Goal: Task Accomplishment & Management: Manage account settings

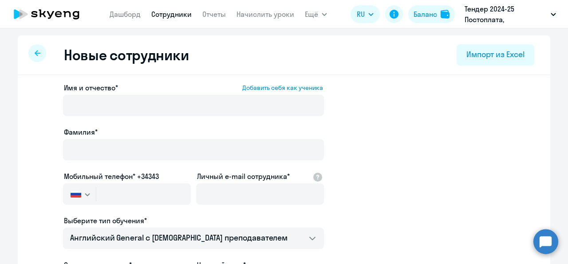
select select "english_adult_not_native_speaker"
select select "3"
click at [176, 15] on link "Сотрудники" at bounding box center [171, 14] width 40 height 9
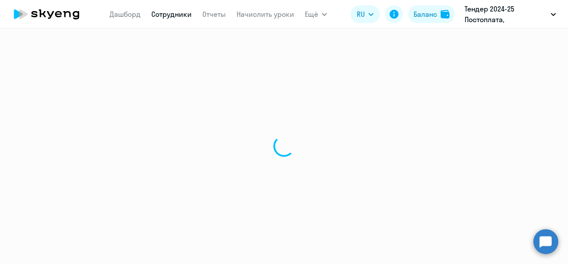
select select "30"
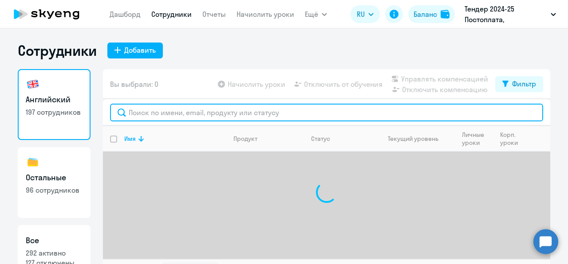
click at [167, 114] on input "text" at bounding box center [326, 113] width 433 height 18
paste input "Гренивецкая"
type input "Гренивецкая"
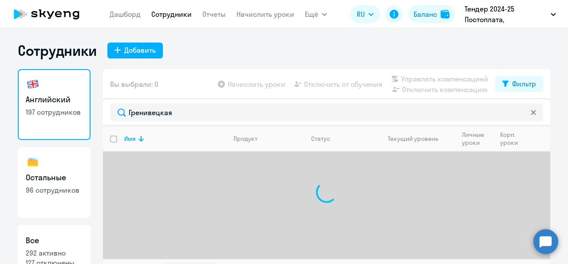
click at [211, 98] on div "Вы выбрали: 0 Начислить уроки Отключить от обучения Управлять компенсацией Откл…" at bounding box center [326, 84] width 447 height 30
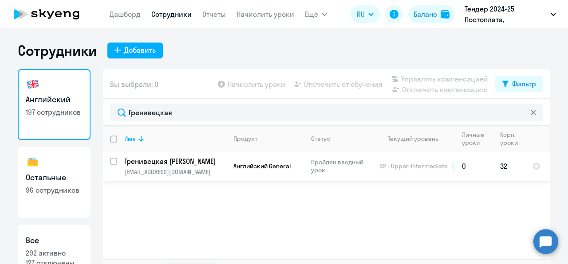
click at [206, 159] on p "Гренивецкая [PERSON_NAME]" at bounding box center [174, 162] width 100 height 10
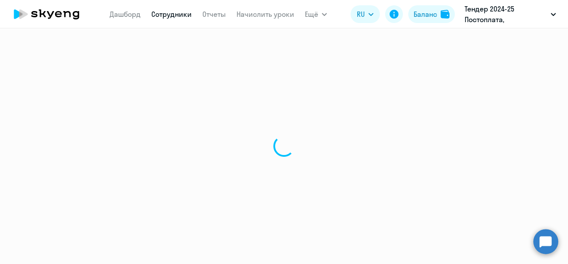
select select "english"
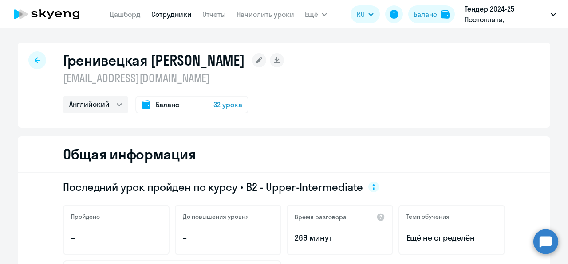
click at [223, 107] on span "32 урока" at bounding box center [227, 104] width 29 height 11
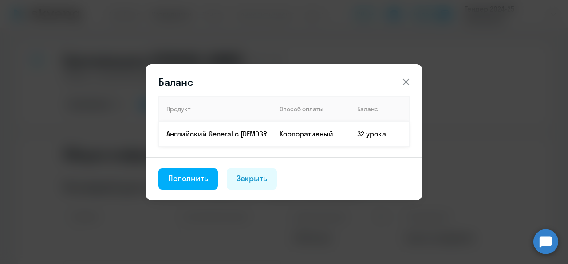
click at [388, 135] on td "32 урока" at bounding box center [379, 133] width 59 height 25
click at [460, 129] on div "Баланс Продукт Способ оплаты Баланс Английский General с русскоговорящим препод…" at bounding box center [283, 132] width 429 height 216
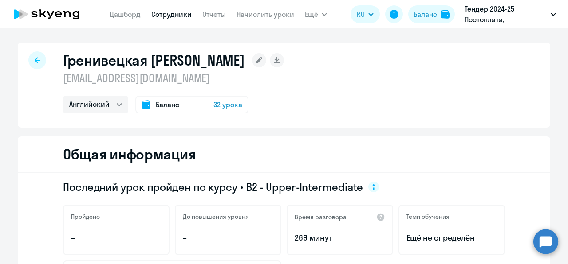
click at [213, 104] on span "32 урока" at bounding box center [227, 104] width 29 height 11
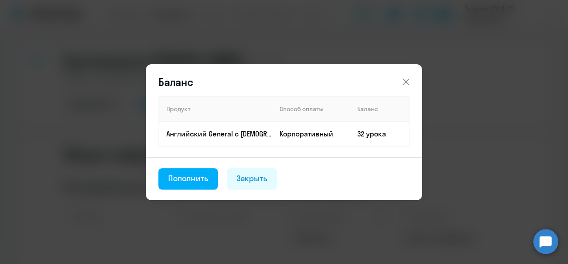
click at [364, 118] on th "Баланс" at bounding box center [379, 109] width 59 height 25
click at [366, 130] on td "32 урока" at bounding box center [379, 133] width 59 height 25
click at [369, 137] on td "32 урока" at bounding box center [379, 133] width 59 height 25
click at [205, 171] on button "Пополнить" at bounding box center [187, 179] width 59 height 21
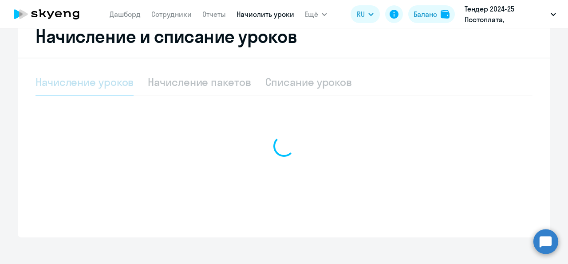
scroll to position [177, 0]
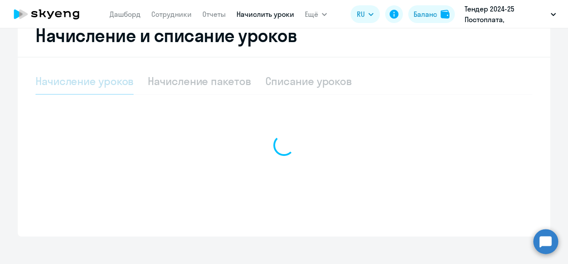
select select "10"
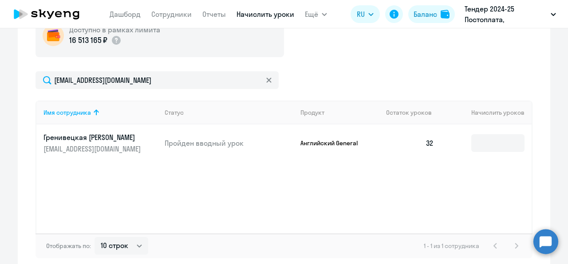
scroll to position [269, 0]
click at [427, 139] on td "32" at bounding box center [410, 143] width 62 height 37
click at [482, 141] on input at bounding box center [497, 144] width 53 height 18
click at [411, 157] on td "32" at bounding box center [410, 143] width 62 height 37
click at [379, 144] on td "32" at bounding box center [410, 143] width 62 height 37
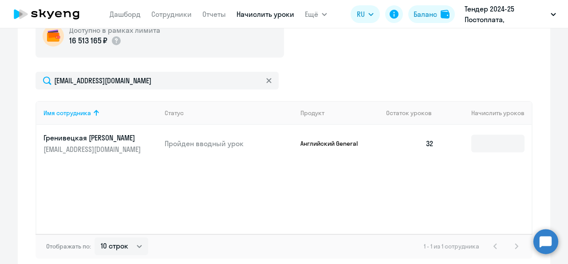
click at [458, 144] on td at bounding box center [486, 143] width 90 height 37
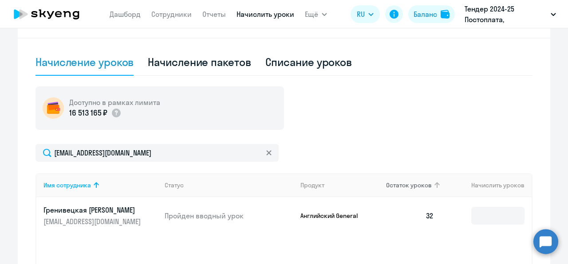
scroll to position [180, 0]
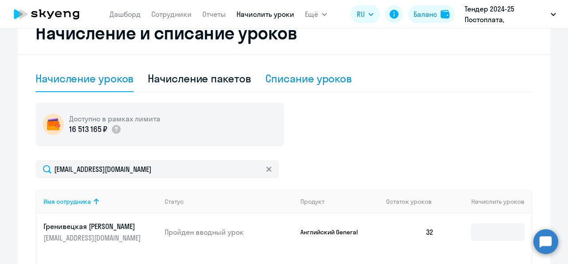
click at [330, 82] on div "Списание уроков" at bounding box center [308, 78] width 87 height 14
select select "10"
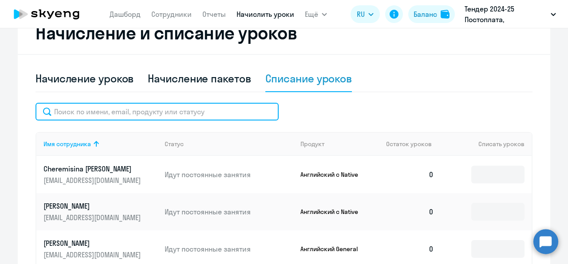
click at [184, 103] on input "text" at bounding box center [156, 112] width 243 height 18
paste input "Гренивецкая"
type input "Гренивецкая"
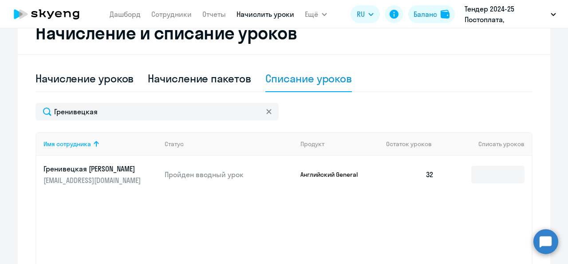
click at [139, 166] on p "Гренивецкая [PERSON_NAME]" at bounding box center [92, 169] width 99 height 10
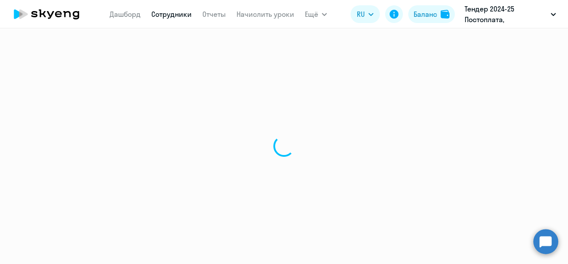
select select "english"
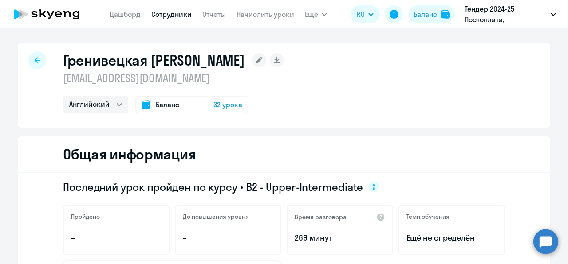
click at [228, 104] on span "32 урока" at bounding box center [227, 104] width 29 height 11
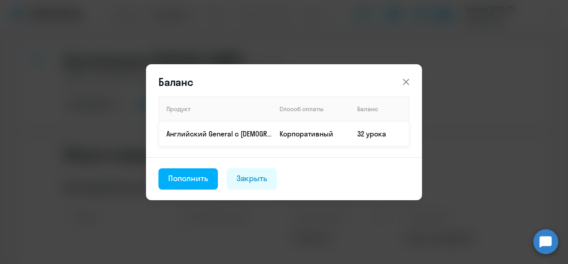
click at [359, 137] on td "32 урока" at bounding box center [379, 133] width 59 height 25
click at [372, 134] on td "32 урока" at bounding box center [379, 133] width 59 height 25
click at [490, 115] on div "Баланс Продукт Способ оплаты Баланс Английский General с русскоговорящим препод…" at bounding box center [283, 132] width 429 height 216
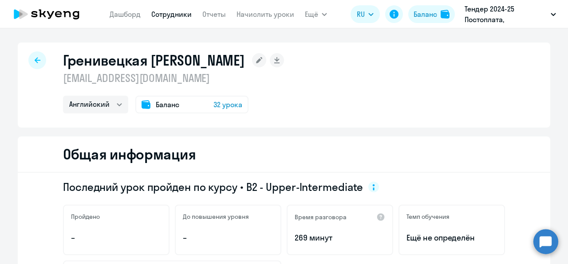
click at [266, 59] on rect at bounding box center [259, 60] width 14 height 14
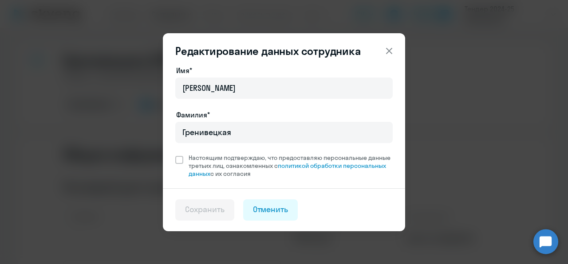
click at [452, 127] on div "Редактирование данных сотрудника Имя* Дарья Алексеевна Фамилия* Гренивецкая Нас…" at bounding box center [283, 132] width 429 height 216
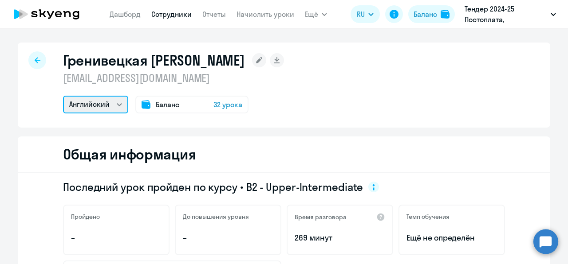
click at [119, 103] on select "Английский" at bounding box center [95, 105] width 65 height 18
click at [217, 101] on span "32 урока" at bounding box center [227, 104] width 29 height 11
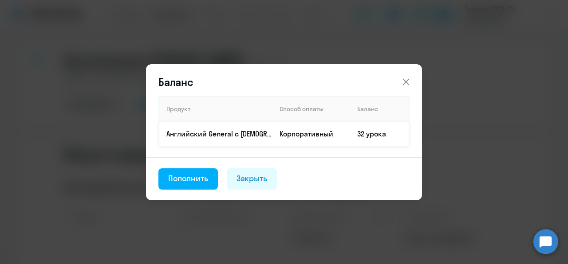
click at [372, 137] on td "32 урока" at bounding box center [379, 133] width 59 height 25
click at [203, 180] on div "Пополнить" at bounding box center [188, 179] width 40 height 12
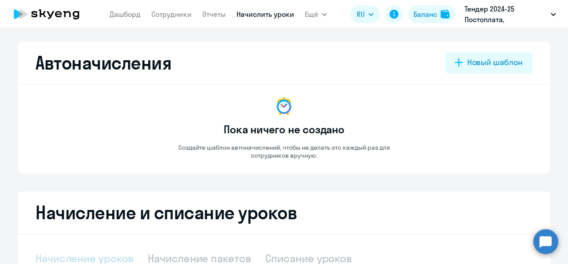
select select "10"
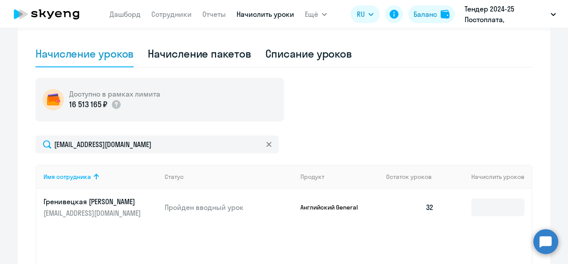
scroll to position [266, 0]
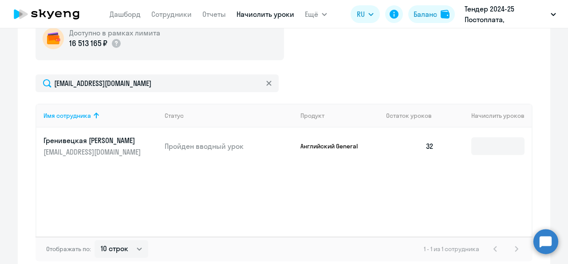
click at [424, 145] on td "32" at bounding box center [410, 146] width 62 height 37
click at [295, 149] on td "Английский General" at bounding box center [336, 146] width 86 height 37
click at [209, 149] on p "Пройден вводный урок" at bounding box center [229, 146] width 129 height 10
click at [369, 177] on div "Имя сотрудника Статус Продукт Остаток уроков Начислить уроков Гренивецкая Дарья…" at bounding box center [283, 170] width 497 height 133
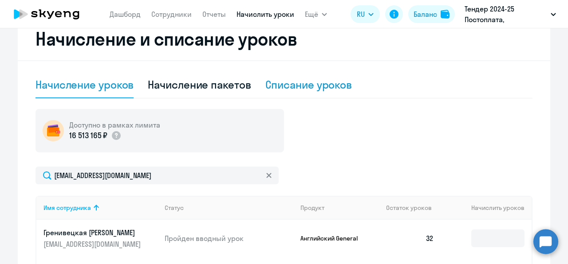
scroll to position [136, 0]
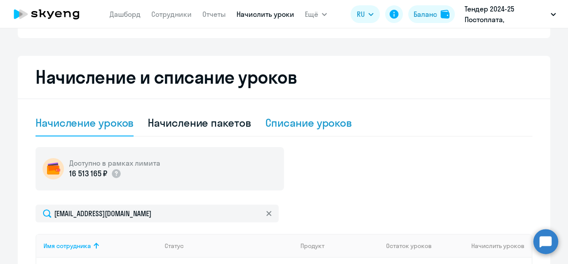
click at [294, 120] on div "Списание уроков" at bounding box center [308, 123] width 87 height 14
select select "10"
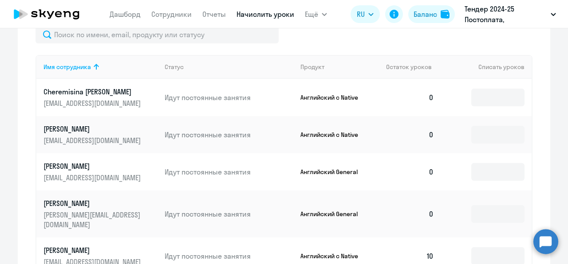
scroll to position [216, 0]
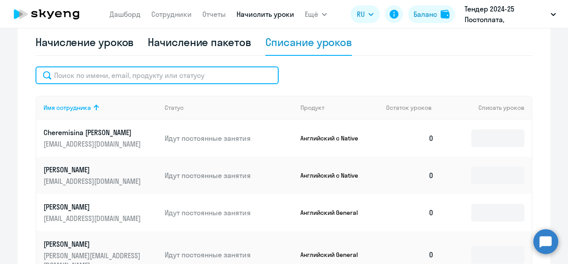
click at [156, 80] on input "text" at bounding box center [156, 76] width 243 height 18
paste input "Гренивецкая"
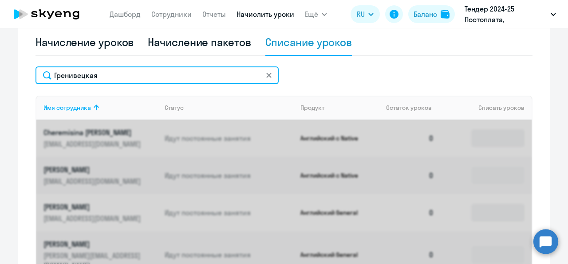
type input "Гренивецкая"
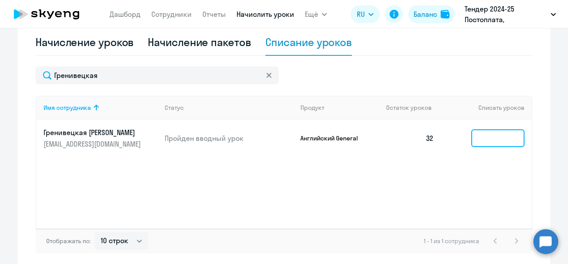
click at [487, 137] on input at bounding box center [497, 138] width 53 height 18
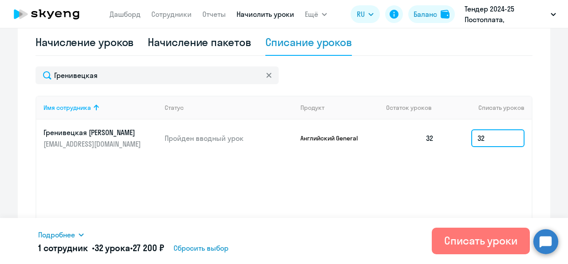
type input "32"
click at [506, 20] on p "Тендер 2024-25 Постоплата, [GEOGRAPHIC_DATA], ООО" at bounding box center [505, 14] width 82 height 21
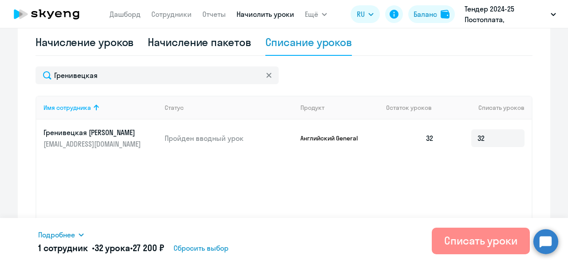
click at [480, 242] on div "Списать уроки" at bounding box center [480, 241] width 73 height 14
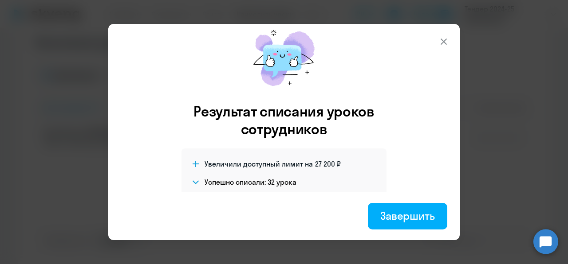
scroll to position [1, 0]
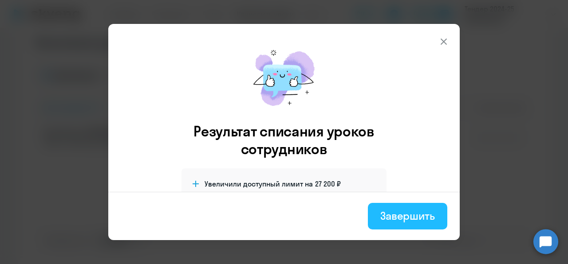
click at [417, 216] on div "Завершить" at bounding box center [407, 216] width 55 height 14
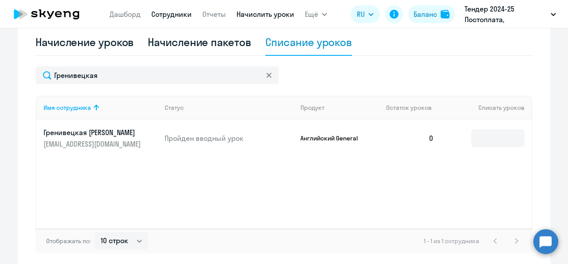
click at [165, 15] on link "Сотрудники" at bounding box center [171, 14] width 40 height 9
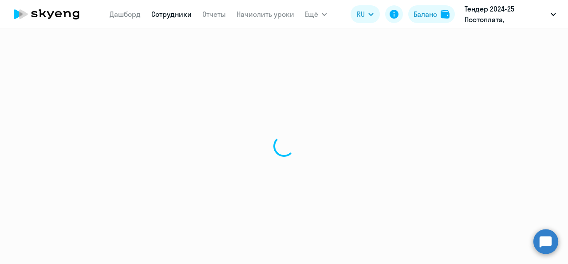
select select "30"
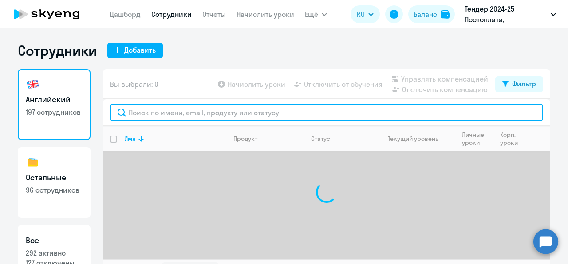
click at [193, 112] on input "text" at bounding box center [326, 113] width 433 height 18
paste input "Гренивецкая"
type input "Гренивецкая"
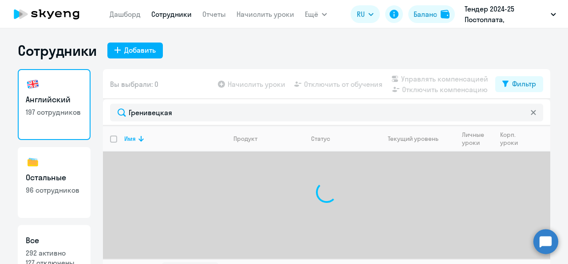
click at [204, 56] on div "Сотрудники Добавить" at bounding box center [284, 51] width 532 height 18
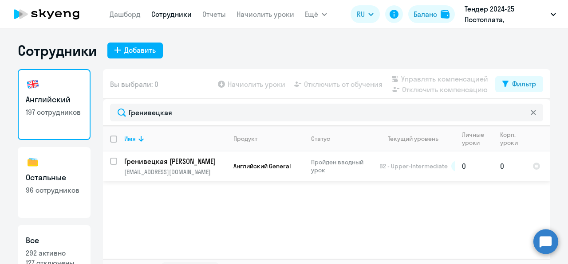
click at [221, 175] on p "[EMAIL_ADDRESS][DOMAIN_NAME]" at bounding box center [175, 172] width 102 height 8
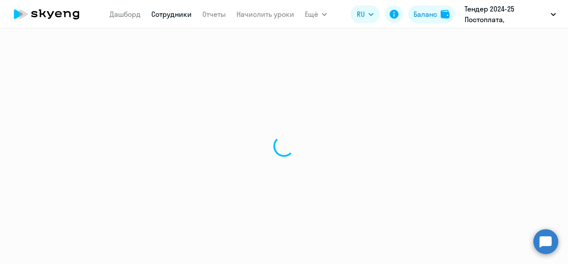
select select "english"
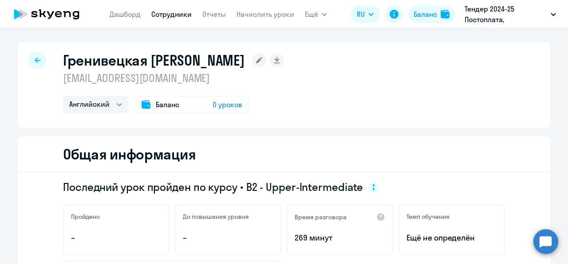
click at [176, 108] on div "Баланс 0 уроков" at bounding box center [191, 105] width 113 height 18
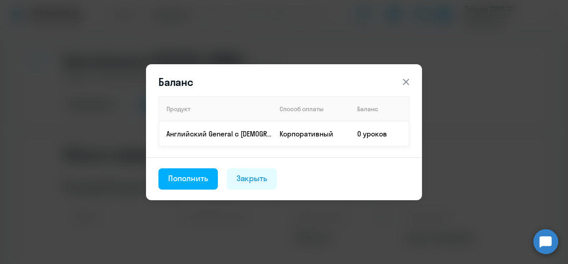
click at [232, 133] on p "Английский General с [DEMOGRAPHIC_DATA] преподавателем" at bounding box center [219, 134] width 106 height 10
click at [329, 132] on td "Корпоративный" at bounding box center [311, 133] width 78 height 25
click at [249, 158] on footer "Пополнить Закрыть" at bounding box center [284, 178] width 276 height 43
click at [202, 174] on div "Пополнить" at bounding box center [188, 179] width 40 height 12
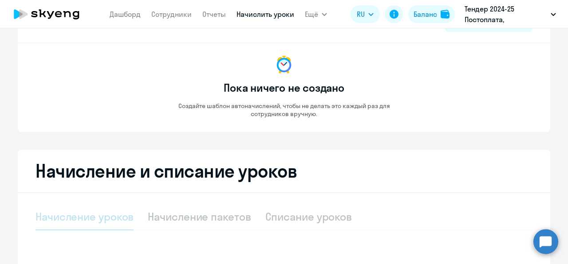
scroll to position [177, 0]
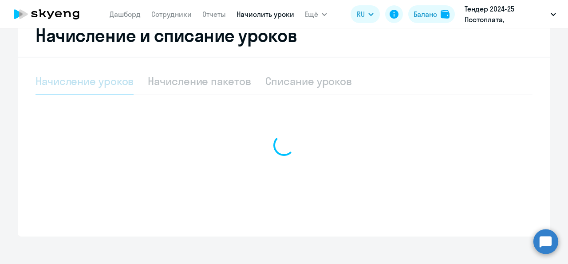
select select "10"
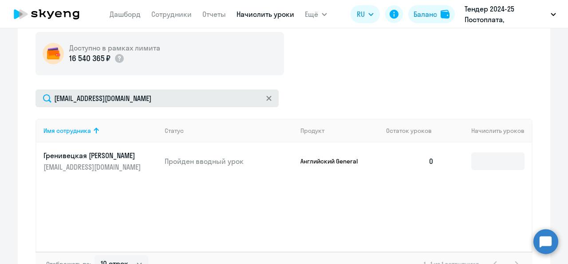
scroll to position [222, 0]
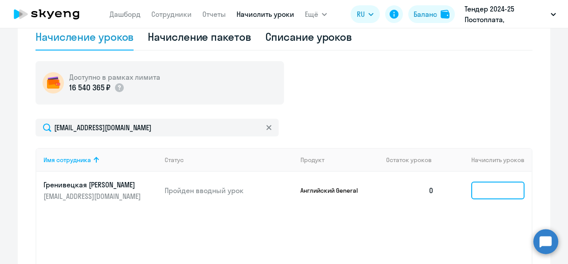
click at [490, 187] on input at bounding box center [497, 191] width 53 height 18
click at [325, 190] on p "Английский General" at bounding box center [333, 191] width 67 height 8
click at [372, 189] on app-product-badge "Английский General" at bounding box center [339, 191] width 79 height 8
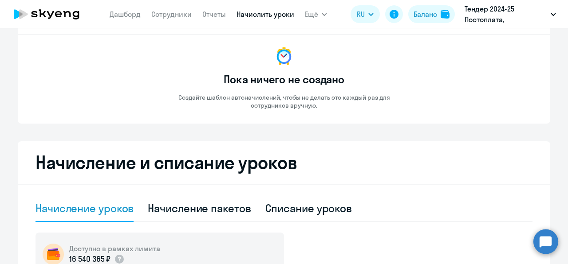
scroll to position [0, 0]
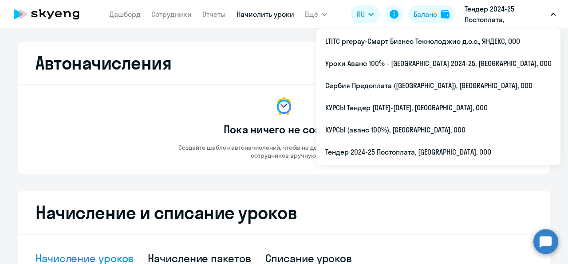
click at [515, 19] on p "Тендер 2024-25 Постоплата, [GEOGRAPHIC_DATA], ООО" at bounding box center [505, 14] width 82 height 21
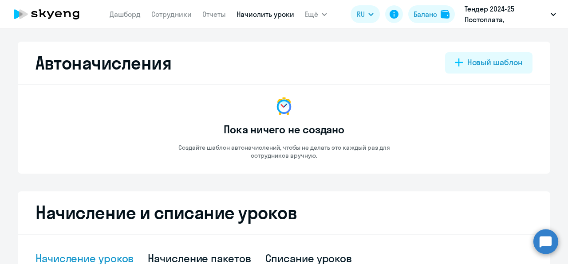
click at [513, 13] on p "Тендер 2024-25 Постоплата, [GEOGRAPHIC_DATA], ООО" at bounding box center [505, 14] width 82 height 21
click at [528, 18] on p "Тендер 2024-25 Постоплата, [GEOGRAPHIC_DATA], ООО" at bounding box center [505, 14] width 82 height 21
click at [505, 20] on p "Тендер 2024-25 Постоплата, [GEOGRAPHIC_DATA], ООО" at bounding box center [505, 14] width 82 height 21
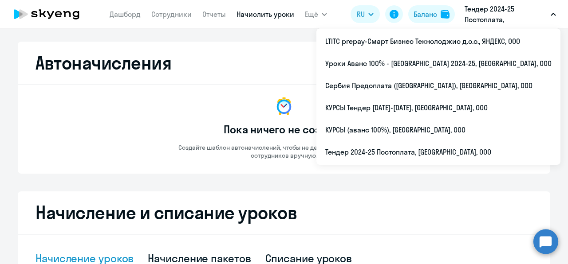
click at [476, 20] on p "Тендер 2024-25 Постоплата, [GEOGRAPHIC_DATA], ООО" at bounding box center [505, 14] width 82 height 21
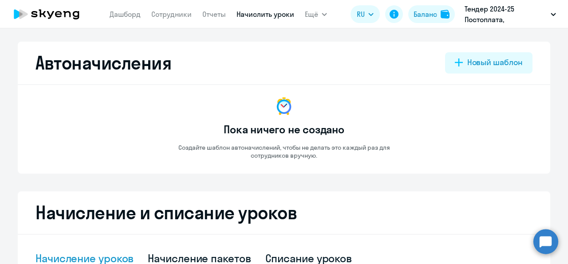
click at [476, 20] on p "Тендер 2024-25 Постоплата, [GEOGRAPHIC_DATA], ООО" at bounding box center [505, 14] width 82 height 21
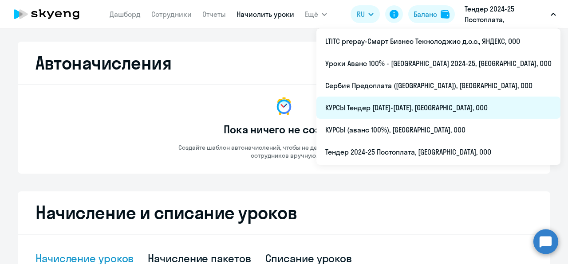
click at [469, 109] on li "КУРСЫ Тендер [DATE]-[DATE], [GEOGRAPHIC_DATA], ООО" at bounding box center [438, 108] width 244 height 22
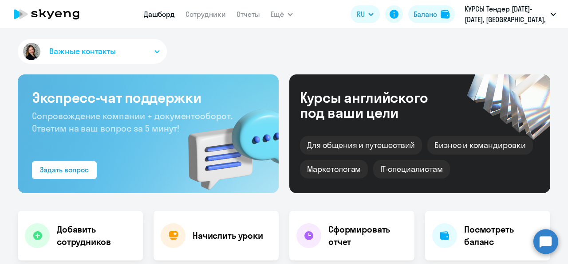
click at [202, 19] on app-menu-item-link "Сотрудники" at bounding box center [205, 14] width 40 height 11
click at [202, 14] on link "Сотрудники" at bounding box center [205, 14] width 40 height 9
select select "30"
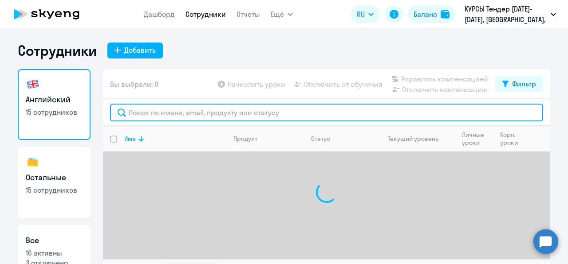
click at [186, 113] on input "text" at bounding box center [326, 113] width 433 height 18
paste input "Гренивецкая"
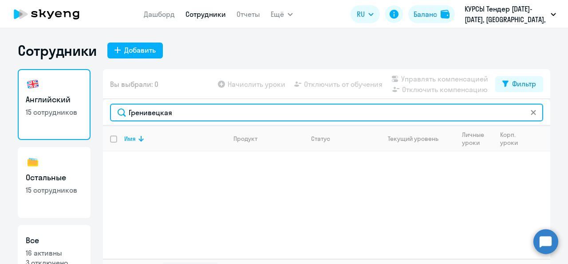
type input "Гренивецкая"
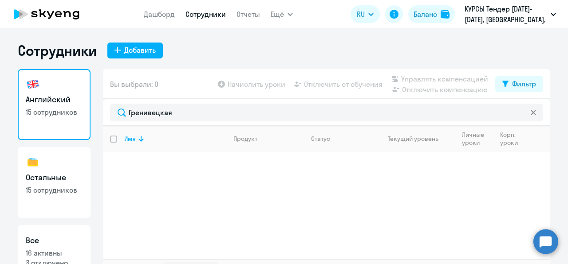
click at [203, 98] on div "Вы выбрали: 0 Начислить уроки Отключить от обучения Управлять компенсацией Откл…" at bounding box center [326, 84] width 447 height 30
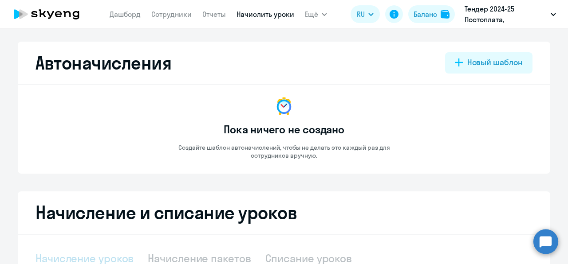
select select "10"
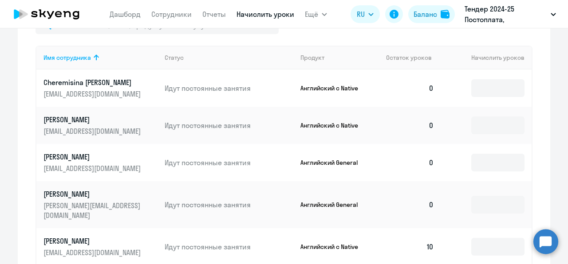
scroll to position [318, 0]
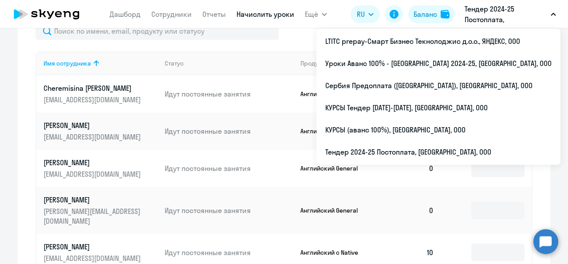
click at [517, 15] on p "Тендер 2024-25 Постоплата, [GEOGRAPHIC_DATA], ООО" at bounding box center [505, 14] width 82 height 21
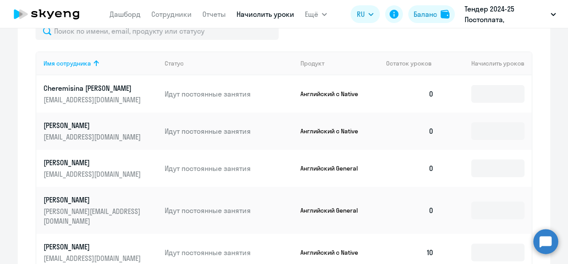
click at [517, 15] on p "Тендер 2024-25 Постоплата, [GEOGRAPHIC_DATA], ООО" at bounding box center [505, 14] width 82 height 21
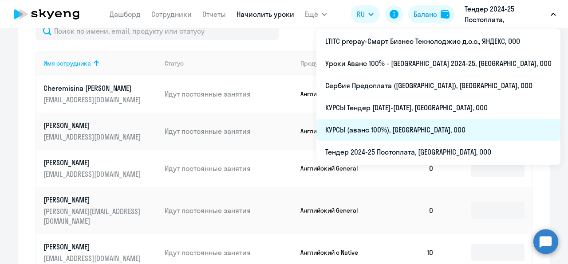
click at [455, 130] on li "КУРСЫ (аванс 100%), [GEOGRAPHIC_DATA], ООО" at bounding box center [438, 130] width 244 height 22
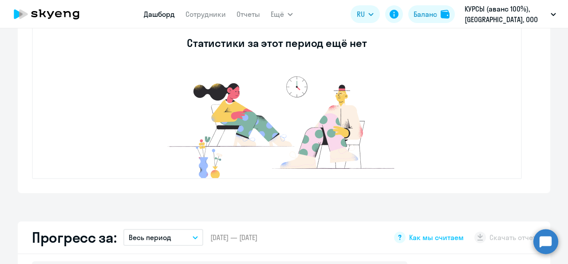
select select "30"
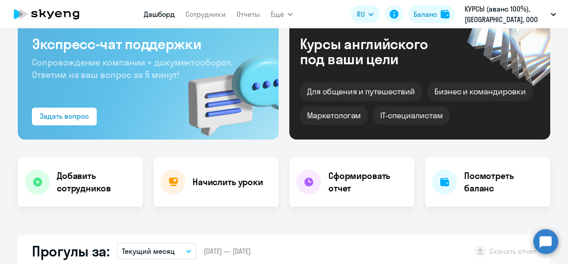
scroll to position [52, 0]
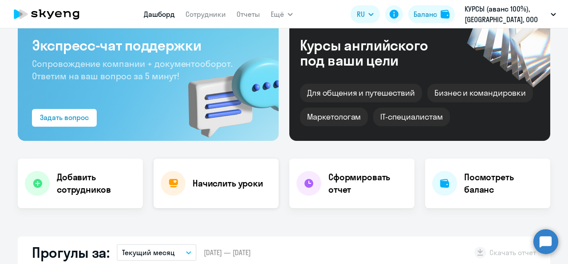
click at [240, 188] on h4 "Начислить уроки" at bounding box center [227, 183] width 71 height 12
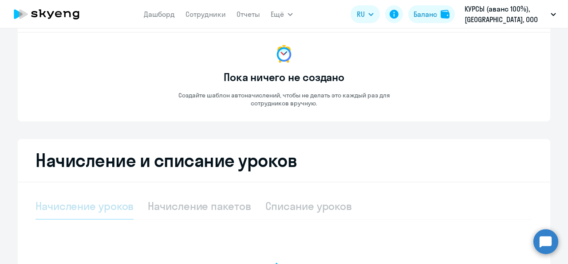
select select "10"
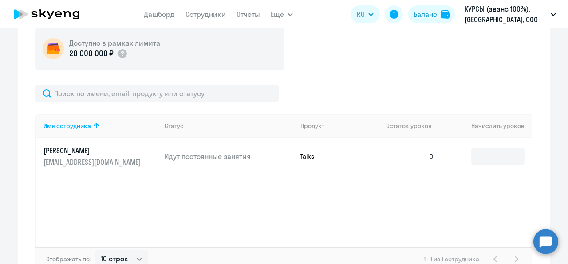
scroll to position [274, 0]
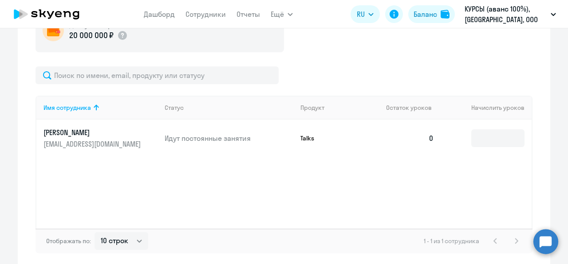
click at [92, 132] on p "[PERSON_NAME]" at bounding box center [92, 133] width 99 height 10
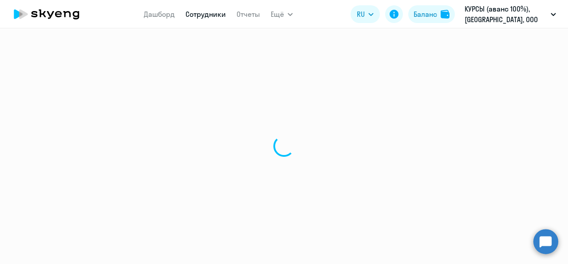
select select "english"
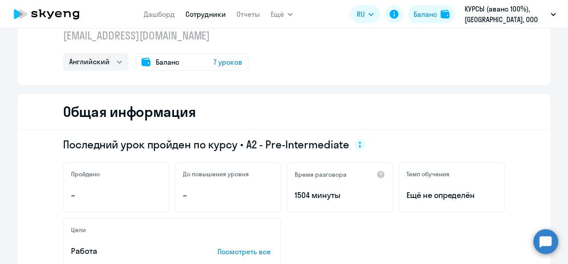
scroll to position [44, 0]
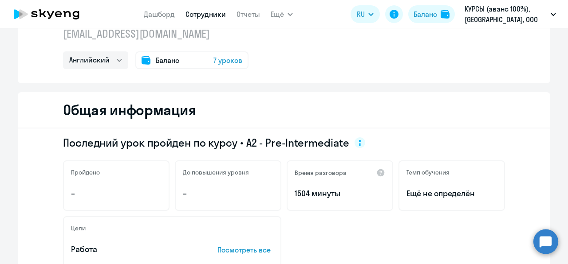
click at [161, 63] on span "Баланс" at bounding box center [168, 60] width 24 height 11
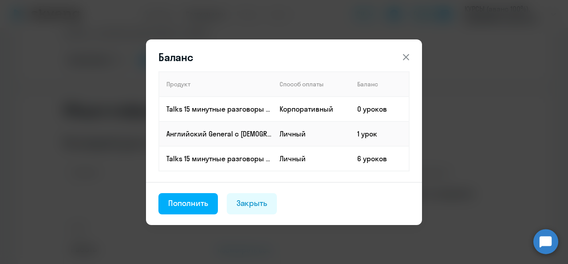
click at [449, 95] on div "Баланс Продукт Способ оплаты Баланс Talks 15 минутные разговоры на английском К…" at bounding box center [283, 132] width 429 height 216
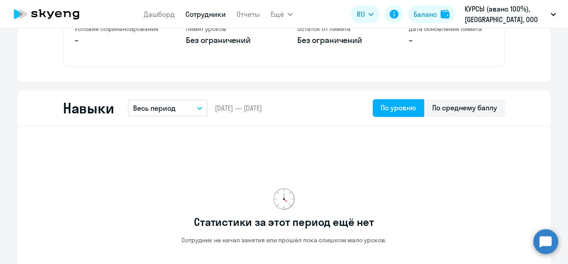
scroll to position [532, 0]
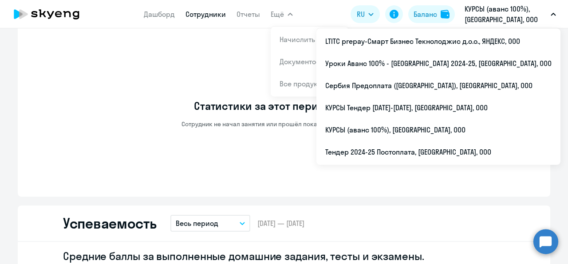
click at [487, 15] on p "КУРСЫ (аванс 100%), [GEOGRAPHIC_DATA], ООО" at bounding box center [505, 14] width 82 height 21
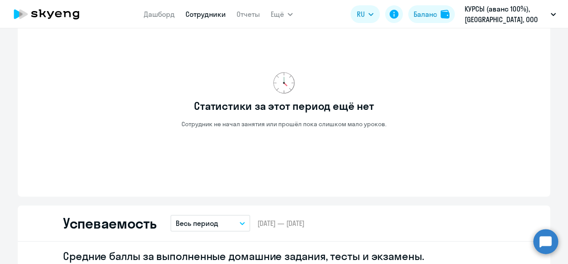
click at [487, 15] on p "КУРСЫ (аванс 100%), [GEOGRAPHIC_DATA], ООО" at bounding box center [505, 14] width 82 height 21
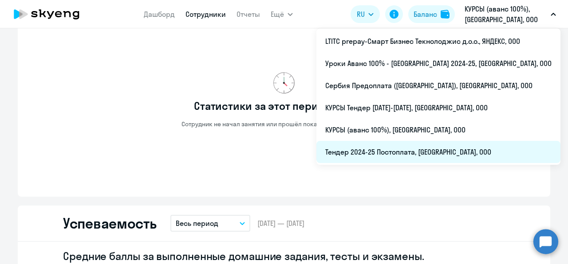
click at [450, 153] on li "Тендер 2024-25 Постоплата, [GEOGRAPHIC_DATA], ООО" at bounding box center [438, 152] width 244 height 22
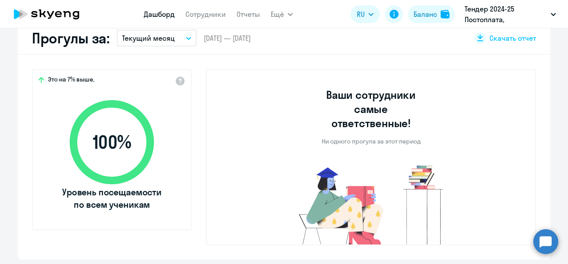
scroll to position [267, 0]
click at [194, 13] on link "Сотрудники" at bounding box center [205, 14] width 40 height 9
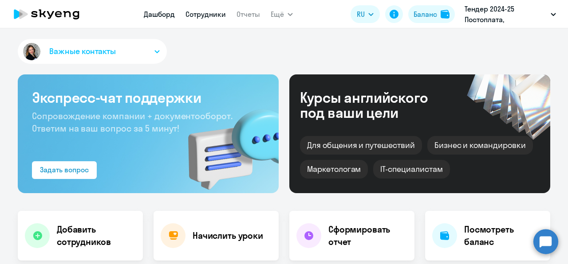
select select "30"
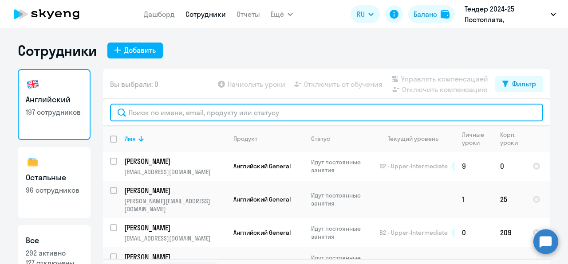
click at [168, 114] on input "text" at bounding box center [326, 113] width 433 height 18
paste input "Гренивецкая"
type input "Гренивецкая"
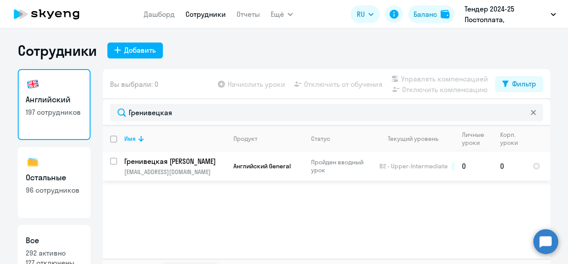
click at [226, 173] on td "Английский General" at bounding box center [265, 166] width 78 height 29
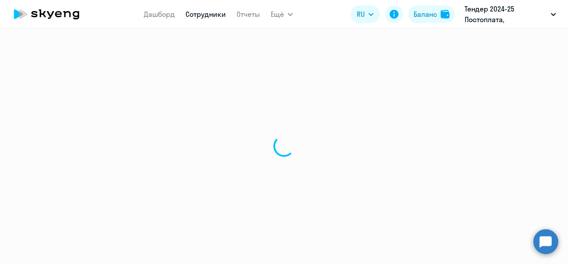
select select "english"
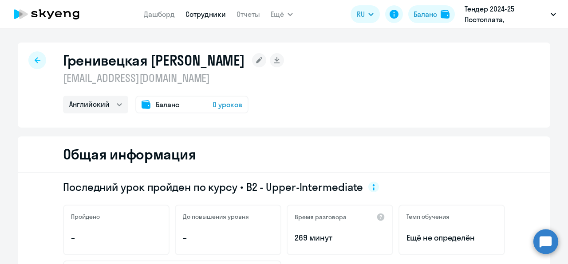
click at [224, 105] on span "0 уроков" at bounding box center [227, 104] width 30 height 11
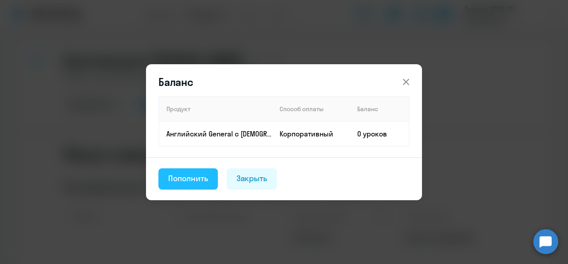
click at [192, 181] on div "Пополнить" at bounding box center [188, 179] width 40 height 12
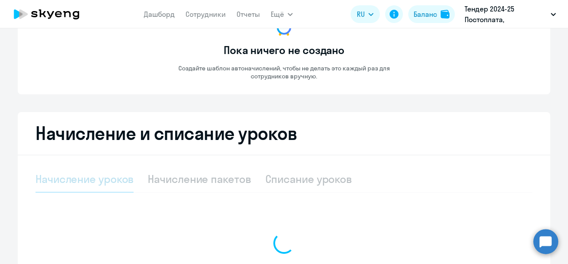
scroll to position [177, 0]
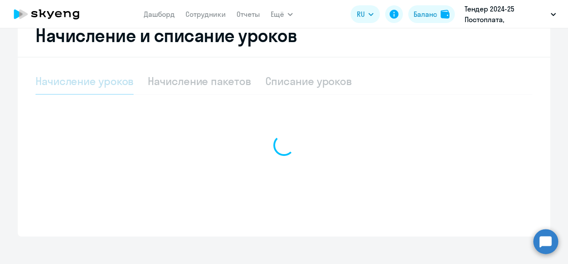
select select "10"
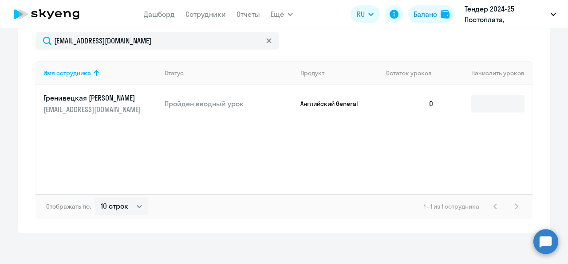
scroll to position [310, 0]
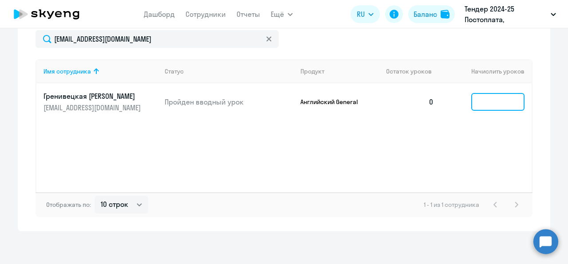
click at [498, 100] on input at bounding box center [497, 102] width 53 height 18
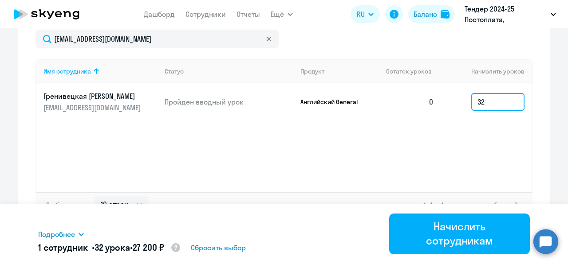
type input "32"
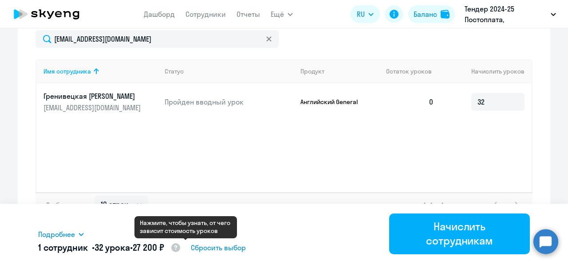
click at [180, 247] on circle at bounding box center [175, 247] width 9 height 9
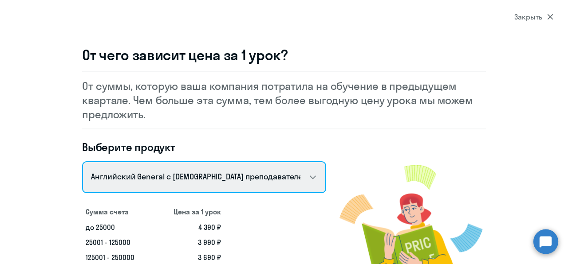
click at [200, 178] on select "Английский General с [DEMOGRAPHIC_DATA] преподавателем Английский General с [DE…" at bounding box center [204, 177] width 244 height 32
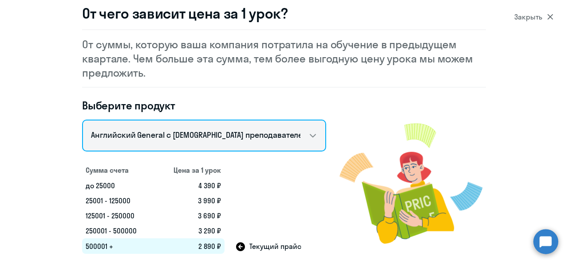
scroll to position [43, 0]
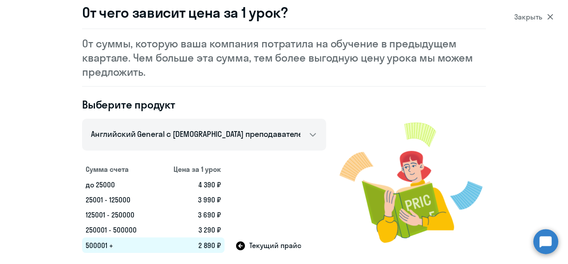
click at [230, 160] on div "Выберите продукт Английский General с русскоговорящим преподавателем Английский…" at bounding box center [204, 176] width 244 height 156
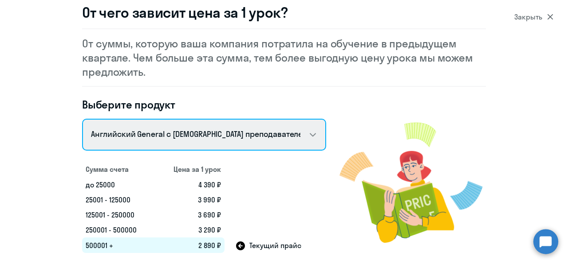
click at [225, 143] on select "Английский General с [DEMOGRAPHIC_DATA] преподавателем Английский General с [DE…" at bounding box center [204, 135] width 244 height 32
select select "english_adult_not_native_speaker_premium"
click at [82, 119] on select "Английский General с [DEMOGRAPHIC_DATA] преподавателем Английский General с [DE…" at bounding box center [204, 135] width 244 height 32
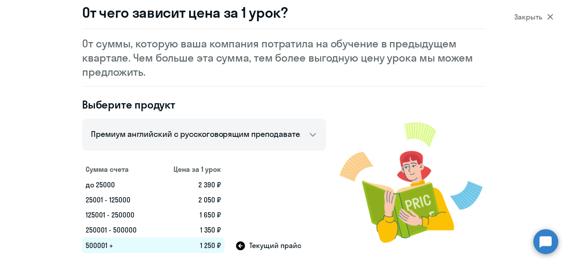
click at [238, 246] on icon at bounding box center [240, 246] width 9 height 9
click at [236, 245] on icon at bounding box center [240, 246] width 9 height 9
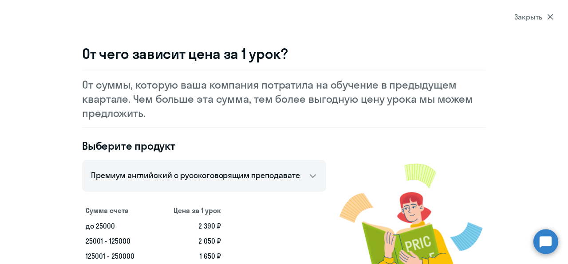
scroll to position [0, 0]
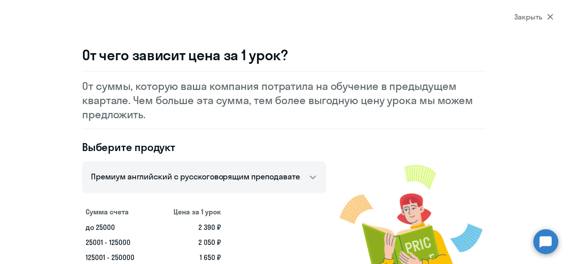
click at [519, 21] on div "Закрыть" at bounding box center [533, 17] width 39 height 11
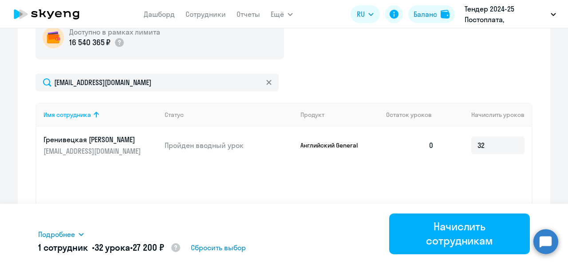
scroll to position [266, 0]
click at [228, 147] on p "Пройден вводный урок" at bounding box center [229, 146] width 129 height 10
click at [281, 150] on p "Пройден вводный урок" at bounding box center [229, 146] width 129 height 10
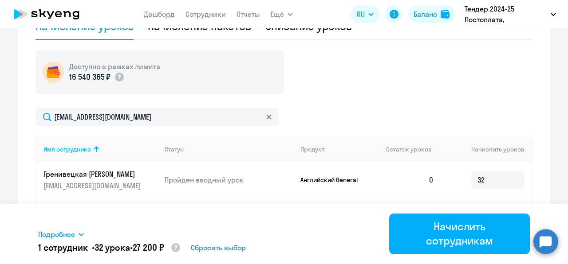
scroll to position [313, 0]
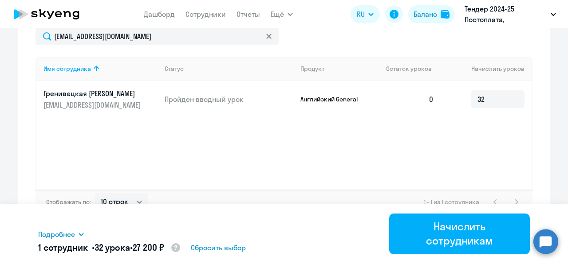
click at [238, 251] on span "Сбросить выбор" at bounding box center [218, 248] width 55 height 11
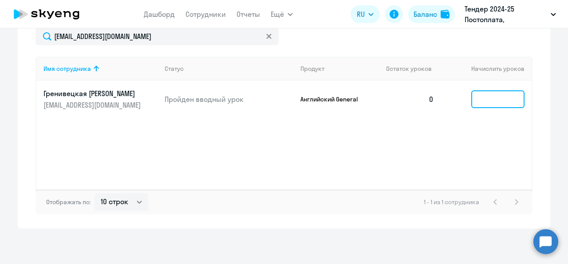
click at [473, 102] on input at bounding box center [497, 99] width 53 height 18
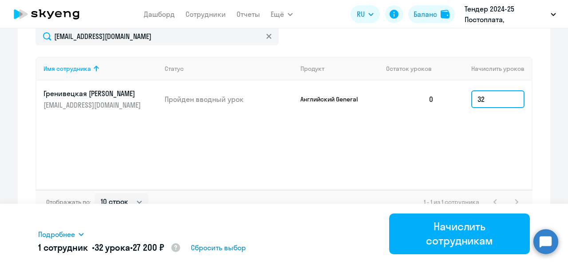
type input "32"
click at [192, 249] on div "1 сотрудник • 32 урока • 27 200 ₽ Сбросить выбор" at bounding box center [213, 248] width 351 height 13
click at [180, 248] on circle at bounding box center [175, 247] width 9 height 9
select select "english_adult_native_speaker"
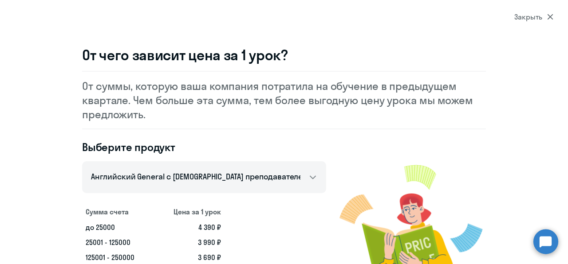
click at [527, 18] on div "Закрыть" at bounding box center [533, 17] width 39 height 11
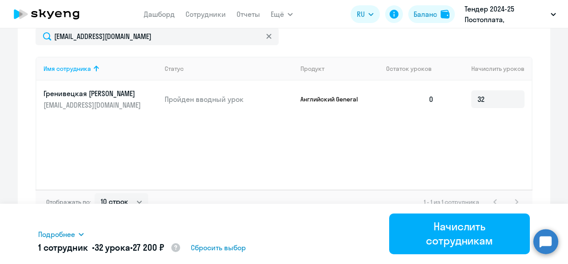
click at [80, 233] on icon at bounding box center [80, 234] width 5 height 3
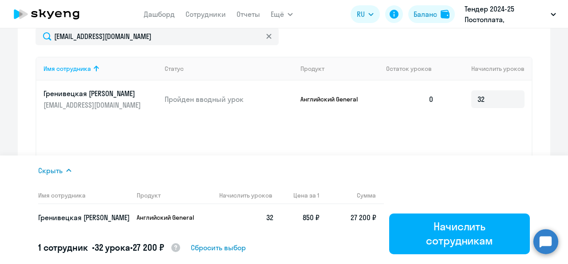
click at [342, 98] on p "Английский General" at bounding box center [333, 99] width 67 height 8
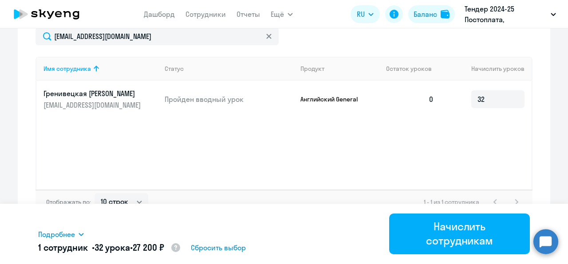
click at [333, 97] on p "Английский General" at bounding box center [333, 99] width 67 height 8
click at [389, 109] on td "0" at bounding box center [410, 99] width 62 height 37
click at [379, 99] on td "0" at bounding box center [410, 99] width 62 height 37
click at [337, 100] on p "Английский General" at bounding box center [333, 99] width 67 height 8
click at [188, 101] on p "Пройден вводный урок" at bounding box center [229, 99] width 129 height 10
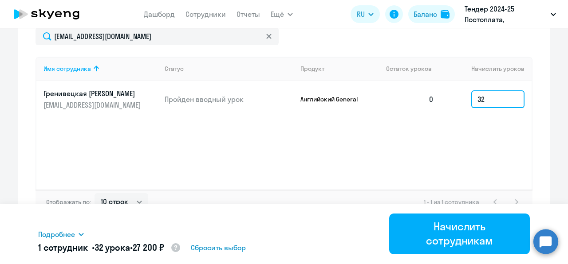
click at [511, 95] on input "32" at bounding box center [497, 99] width 53 height 18
click at [180, 248] on circle at bounding box center [175, 247] width 9 height 9
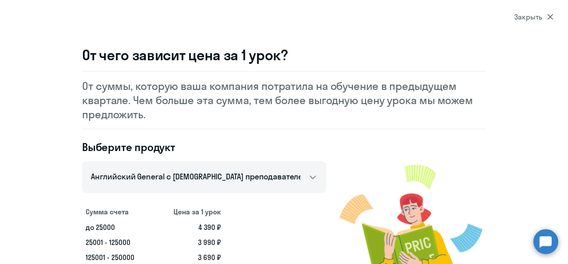
scroll to position [43, 0]
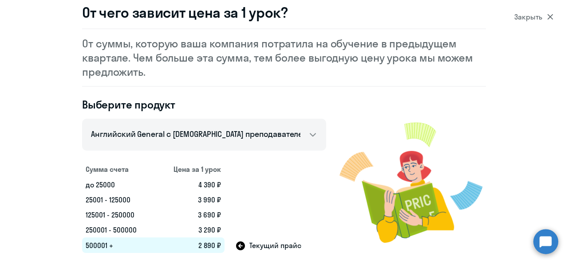
click at [218, 115] on div "Выберите продукт Английский General с русскоговорящим преподавателем Английский…" at bounding box center [204, 176] width 244 height 156
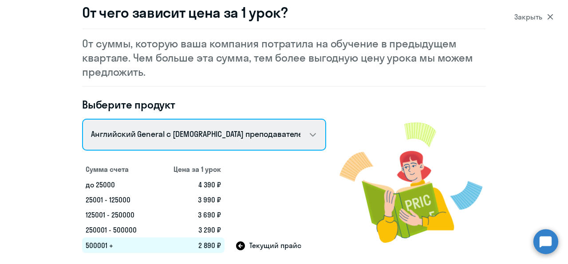
click at [247, 131] on select "Английский General с [DEMOGRAPHIC_DATA] преподавателем Английский General с [DE…" at bounding box center [204, 135] width 244 height 32
click at [82, 119] on select "Английский General с [DEMOGRAPHIC_DATA] преподавателем Английский General с [DE…" at bounding box center [204, 135] width 244 height 32
click at [294, 141] on select "Английский General с [DEMOGRAPHIC_DATA] преподавателем Английский General с [DE…" at bounding box center [204, 135] width 244 height 32
select select "english_adult_not_native_speaker"
click at [82, 119] on select "Английский General с [DEMOGRAPHIC_DATA] преподавателем Английский General с [DE…" at bounding box center [204, 135] width 244 height 32
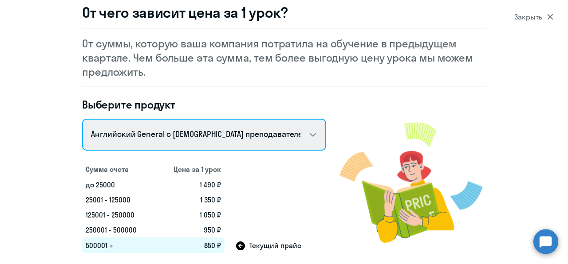
click at [263, 139] on select "Английский General с [DEMOGRAPHIC_DATA] преподавателем Английский General с [DE…" at bounding box center [204, 135] width 244 height 32
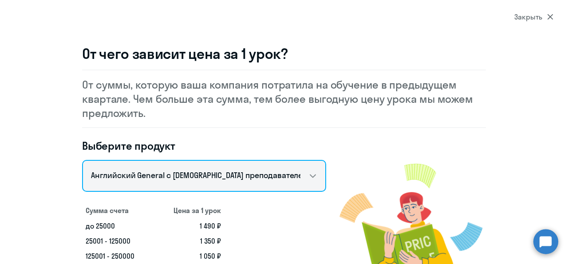
scroll to position [0, 0]
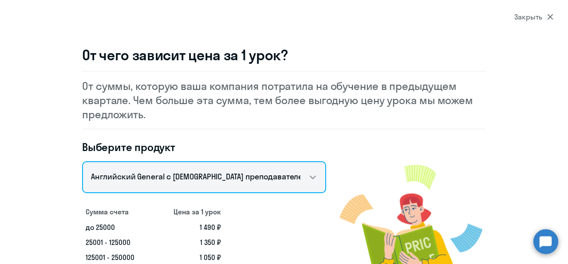
select select "english"
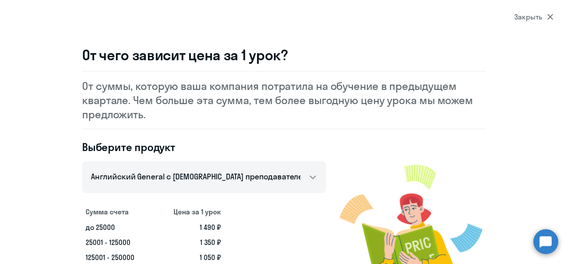
click at [529, 21] on div "Закрыть" at bounding box center [533, 17] width 39 height 11
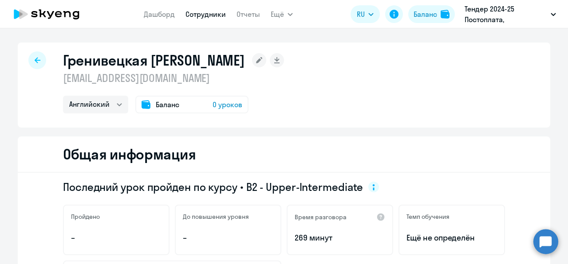
click at [204, 18] on link "Сотрудники" at bounding box center [205, 14] width 40 height 9
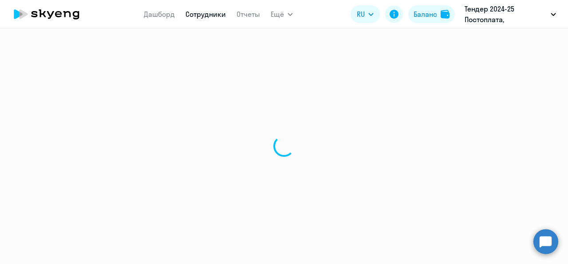
select select "30"
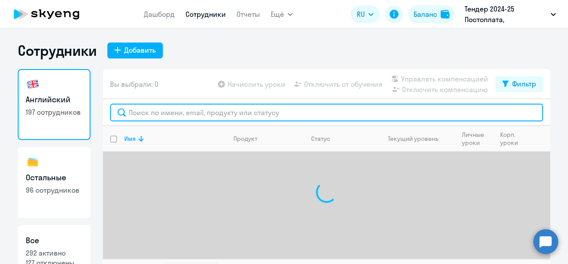
click at [205, 118] on input "text" at bounding box center [326, 113] width 433 height 18
paste input "Гренивецкая"
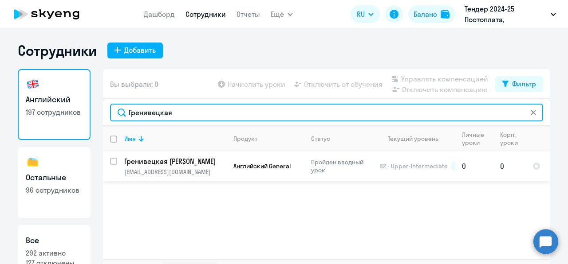
type input "Гренивецкая"
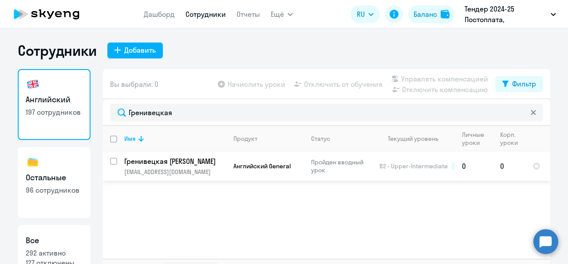
click at [415, 169] on span "B2 - Upper-Intermediate" at bounding box center [413, 166] width 68 height 8
select select "english"
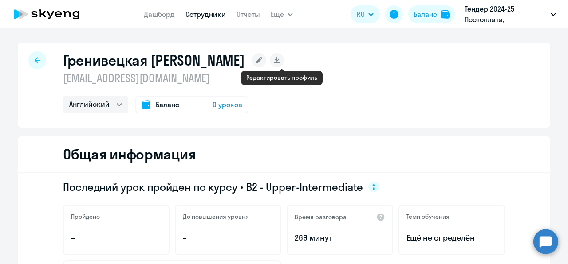
click at [262, 58] on icon at bounding box center [259, 60] width 6 height 6
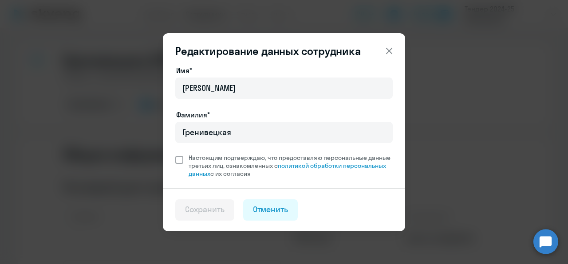
click at [213, 160] on span "Настоящим подтверждаю, что предоставляю персональные данные третьих лиц, ознако…" at bounding box center [290, 166] width 204 height 24
click at [175, 154] on input "Настоящим подтверждаю, что предоставляю персональные данные третьих лиц, ознако…" at bounding box center [175, 153] width 0 height 0
checkbox input "true"
click at [216, 209] on div "Сохранить" at bounding box center [204, 210] width 39 height 12
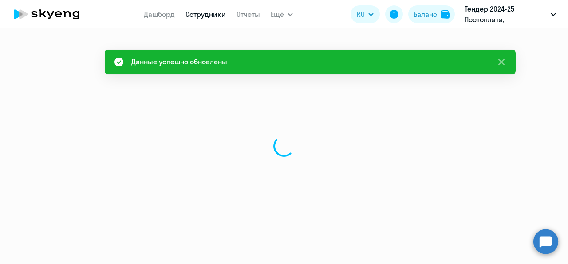
select select "english"
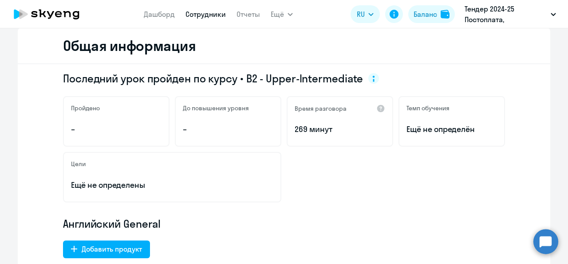
scroll to position [89, 0]
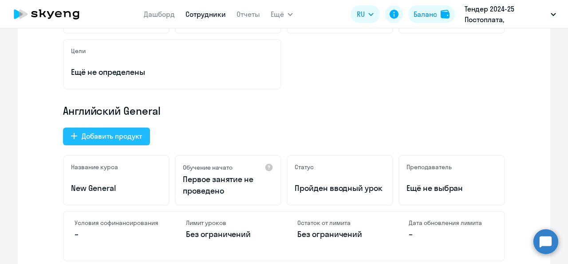
click at [126, 141] on div "Добавить продукт" at bounding box center [112, 136] width 60 height 11
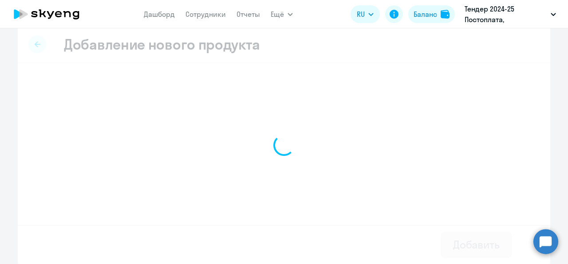
scroll to position [9, 0]
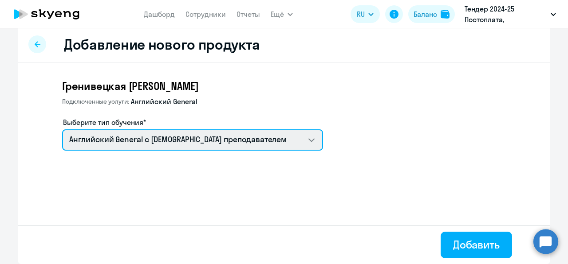
click at [208, 137] on select "Английский General с [DEMOGRAPHIC_DATA] преподавателем Премиум [DEMOGRAPHIC_DAT…" at bounding box center [192, 139] width 261 height 21
select select "english_adult_not_native_speaker_premium"
click at [62, 129] on select "Английский General с [DEMOGRAPHIC_DATA] преподавателем Премиум [DEMOGRAPHIC_DAT…" at bounding box center [192, 139] width 261 height 21
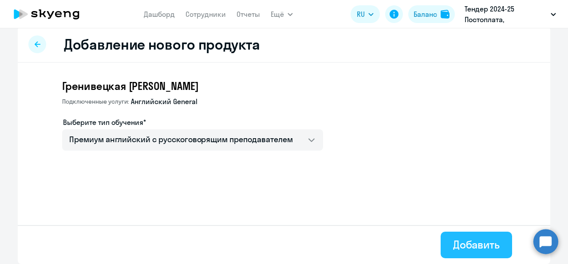
click at [484, 247] on div "Добавить" at bounding box center [476, 245] width 47 height 14
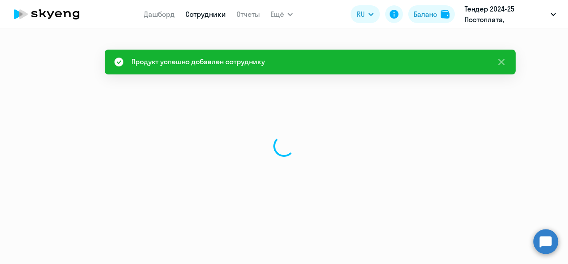
select select "english"
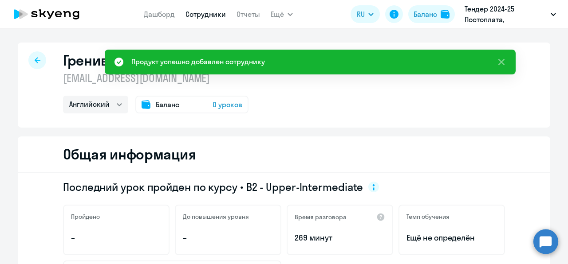
click at [220, 107] on span "0 уроков" at bounding box center [227, 104] width 30 height 11
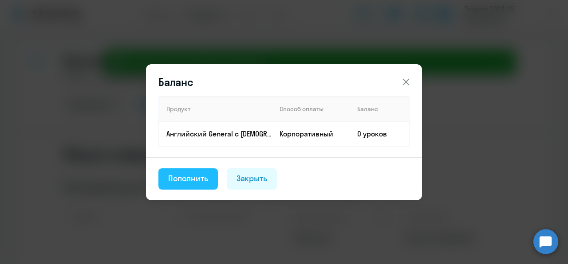
click at [197, 177] on div "Пополнить" at bounding box center [188, 179] width 40 height 12
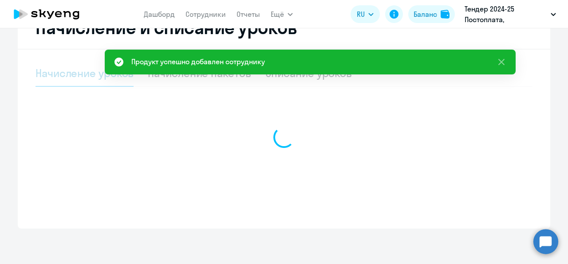
select select "10"
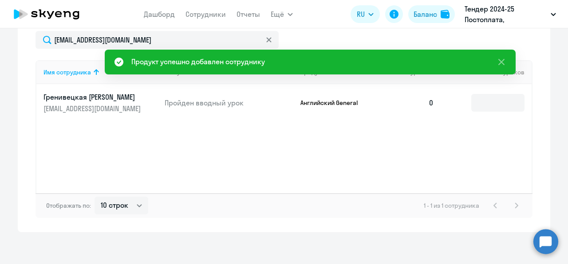
scroll to position [313, 0]
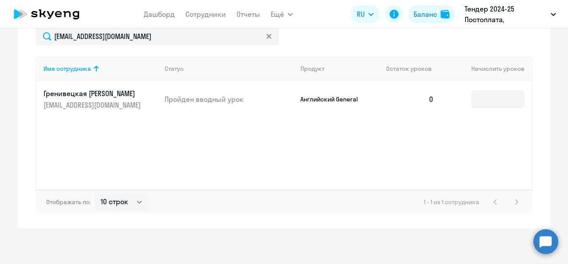
click at [495, 108] on td at bounding box center [486, 99] width 90 height 37
click at [492, 100] on input at bounding box center [497, 99] width 53 height 18
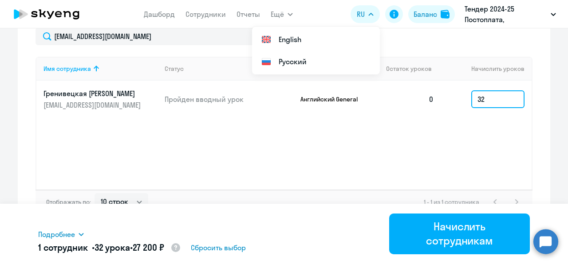
type input "32"
click at [414, 141] on div "Имя сотрудника Статус Продукт Остаток уроков Начислить уроков Гренивецкая [PERS…" at bounding box center [283, 123] width 497 height 133
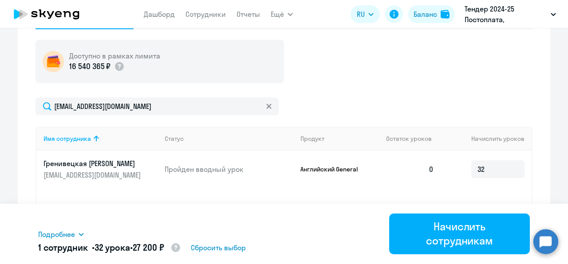
scroll to position [180, 0]
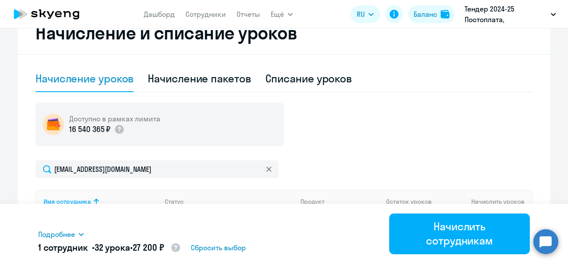
select select "english"
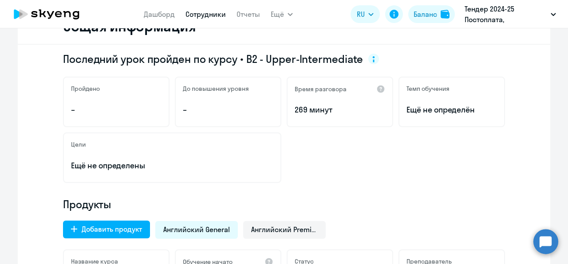
scroll to position [222, 0]
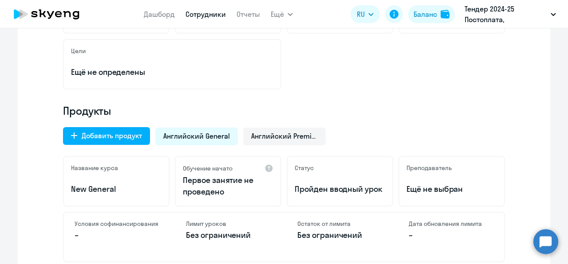
click at [206, 138] on span "Английский General" at bounding box center [196, 136] width 67 height 10
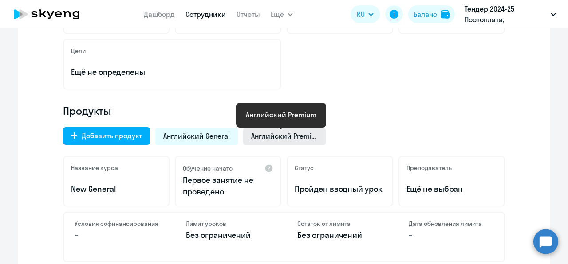
click at [297, 138] on span "Английский Premium" at bounding box center [284, 136] width 67 height 10
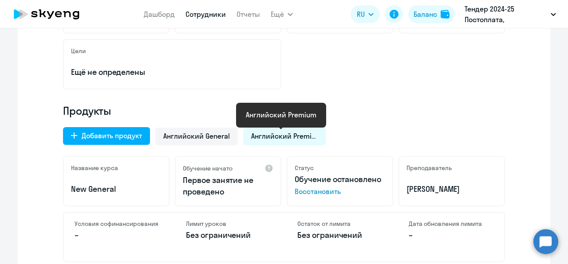
click at [294, 137] on span "Английский Premium" at bounding box center [284, 136] width 67 height 10
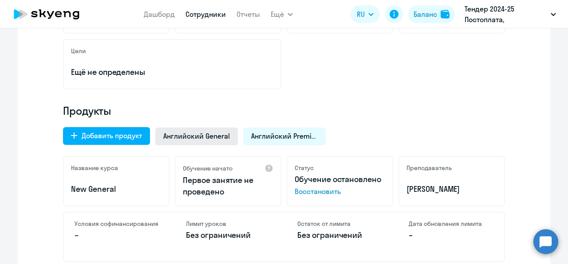
click at [217, 137] on span "Английский General" at bounding box center [196, 136] width 67 height 10
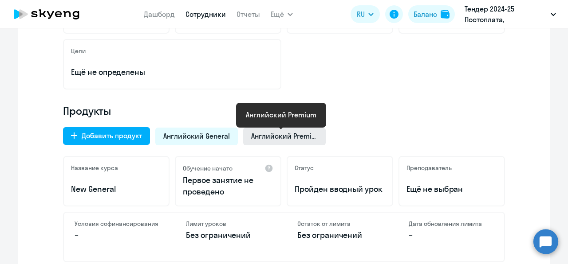
click at [278, 135] on span "Английский Premium" at bounding box center [284, 136] width 67 height 10
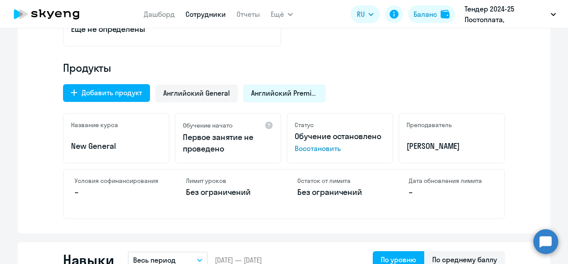
scroll to position [266, 0]
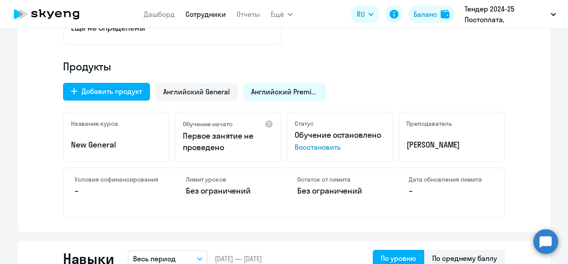
click at [327, 147] on span "Восстановить" at bounding box center [339, 147] width 90 height 11
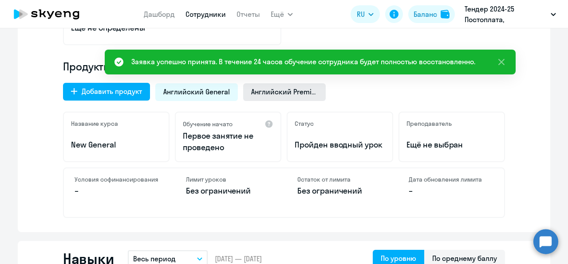
click at [284, 90] on span "Английский Premium" at bounding box center [284, 92] width 67 height 10
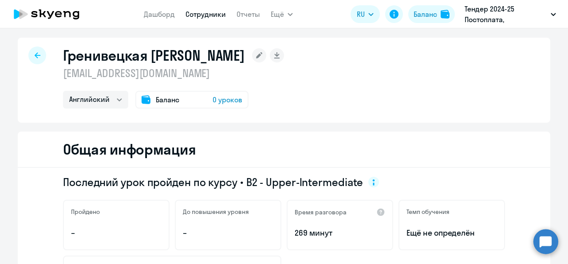
scroll to position [0, 0]
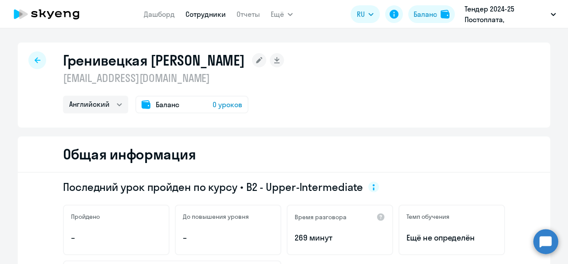
click at [236, 102] on span "0 уроков" at bounding box center [227, 104] width 30 height 11
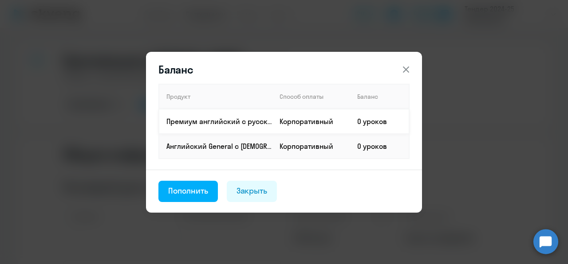
click at [244, 124] on p "Премиум английский с русскоговорящим преподавателем" at bounding box center [219, 122] width 106 height 10
click at [345, 115] on td "Корпоративный" at bounding box center [311, 121] width 78 height 25
click at [196, 192] on div "Пополнить" at bounding box center [188, 191] width 40 height 12
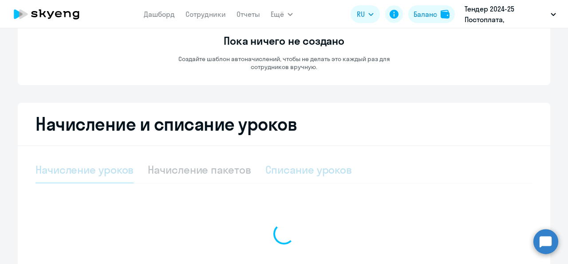
select select "10"
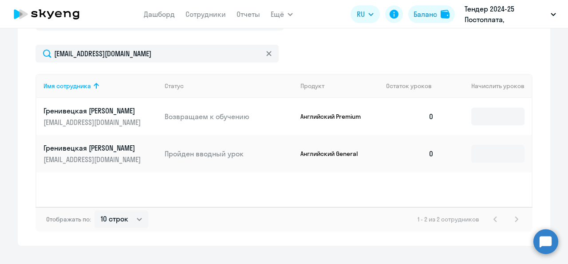
scroll to position [310, 0]
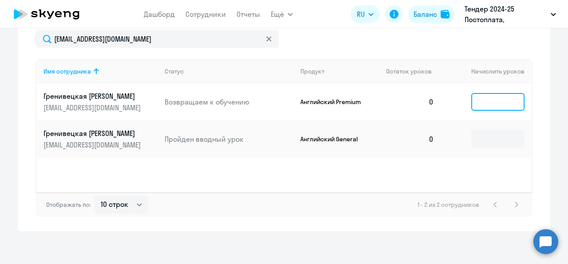
click at [494, 103] on input at bounding box center [497, 102] width 53 height 18
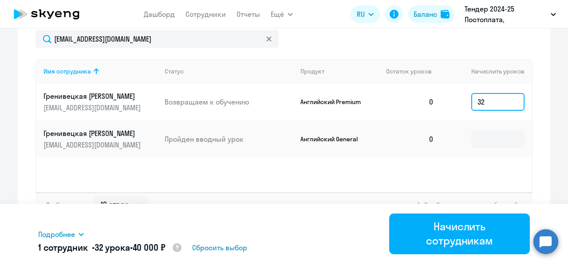
type input "32"
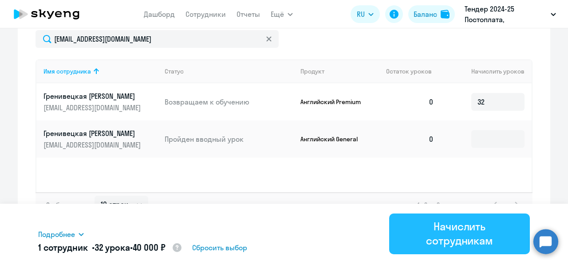
click at [451, 235] on div "Начислить сотрудникам" at bounding box center [459, 233] width 116 height 28
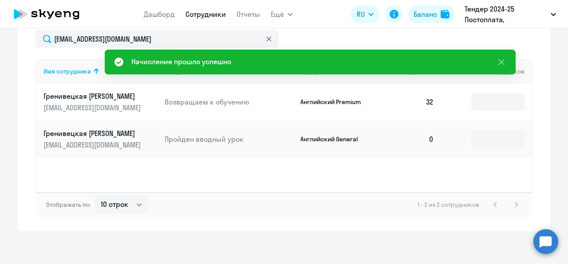
click at [204, 18] on link "Сотрудники" at bounding box center [205, 14] width 40 height 9
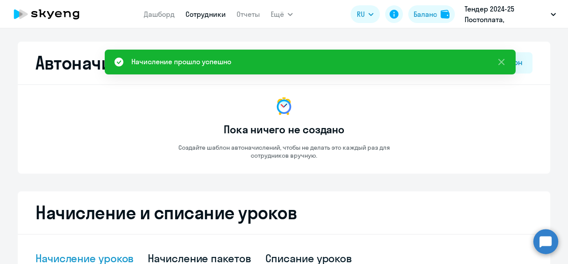
select select "30"
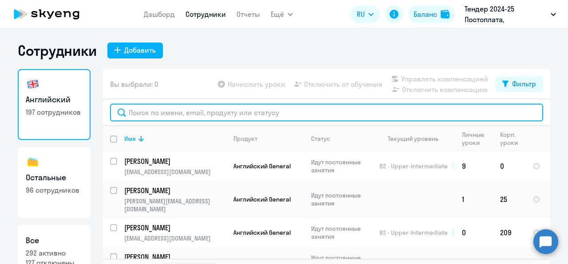
click at [157, 107] on input "text" at bounding box center [326, 113] width 433 height 18
paste input "Гренивецкая"
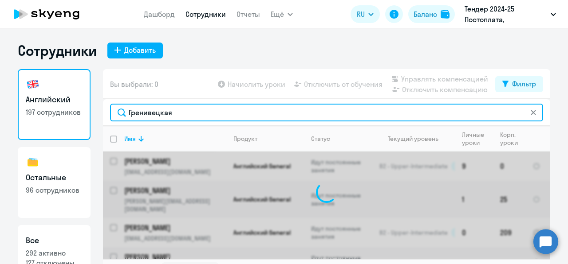
type input "Гренивецкая"
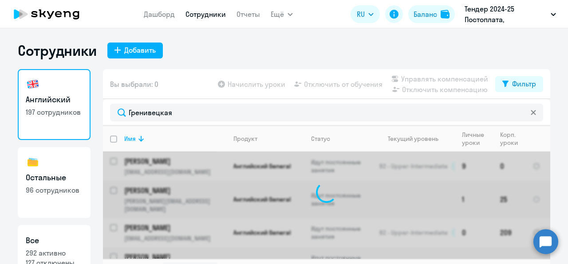
click at [553, 133] on ng-component "Сотрудники Добавить Английский 197 сотрудников Остальные 96 сотрудников Все 292…" at bounding box center [284, 163] width 568 height 242
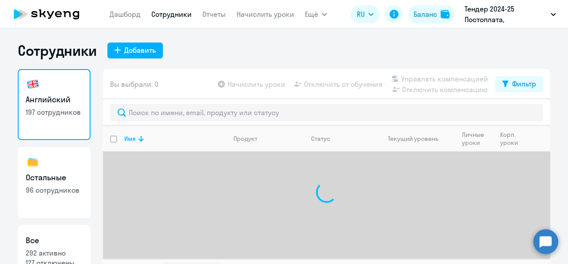
select select "30"
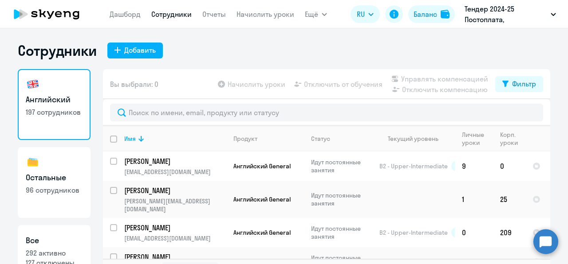
click at [241, 95] on div "Вы выбрали: 0 Начислить уроки Отключить от обучения Управлять компенсацией Откл…" at bounding box center [326, 84] width 447 height 30
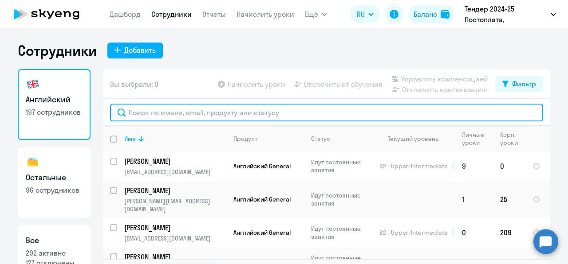
click at [247, 110] on input "text" at bounding box center [326, 113] width 433 height 18
paste input "Гренивецкая"
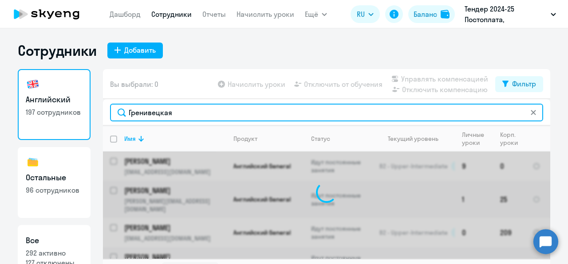
type input "Гренивецкая"
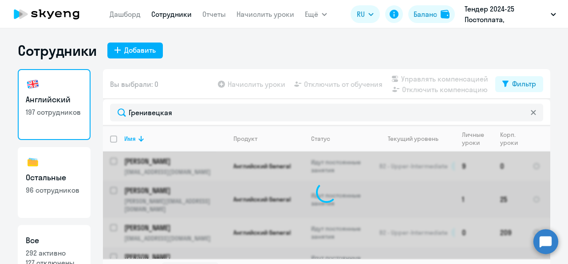
click at [216, 95] on div "Вы выбрали: 0 Начислить уроки Отключить от обучения Управлять компенсацией Откл…" at bounding box center [326, 84] width 447 height 30
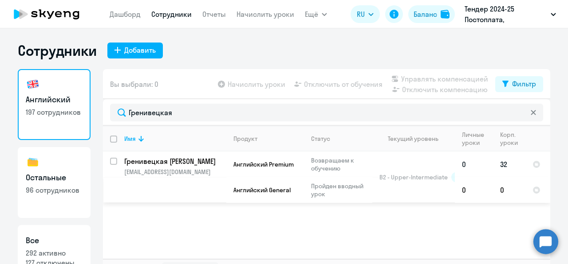
click at [372, 159] on td "B2 - Upper-Intermediate" at bounding box center [413, 177] width 82 height 51
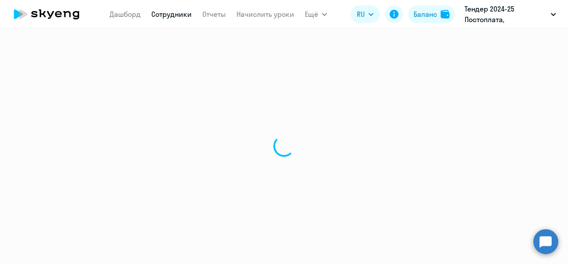
select select "english"
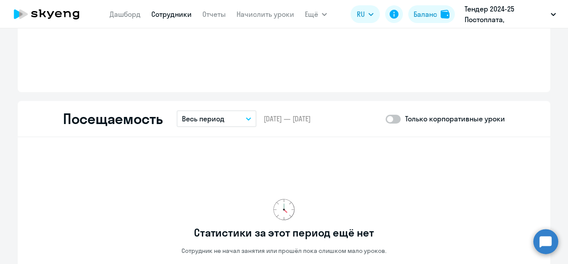
scroll to position [887, 0]
